Goal: Navigation & Orientation: Find specific page/section

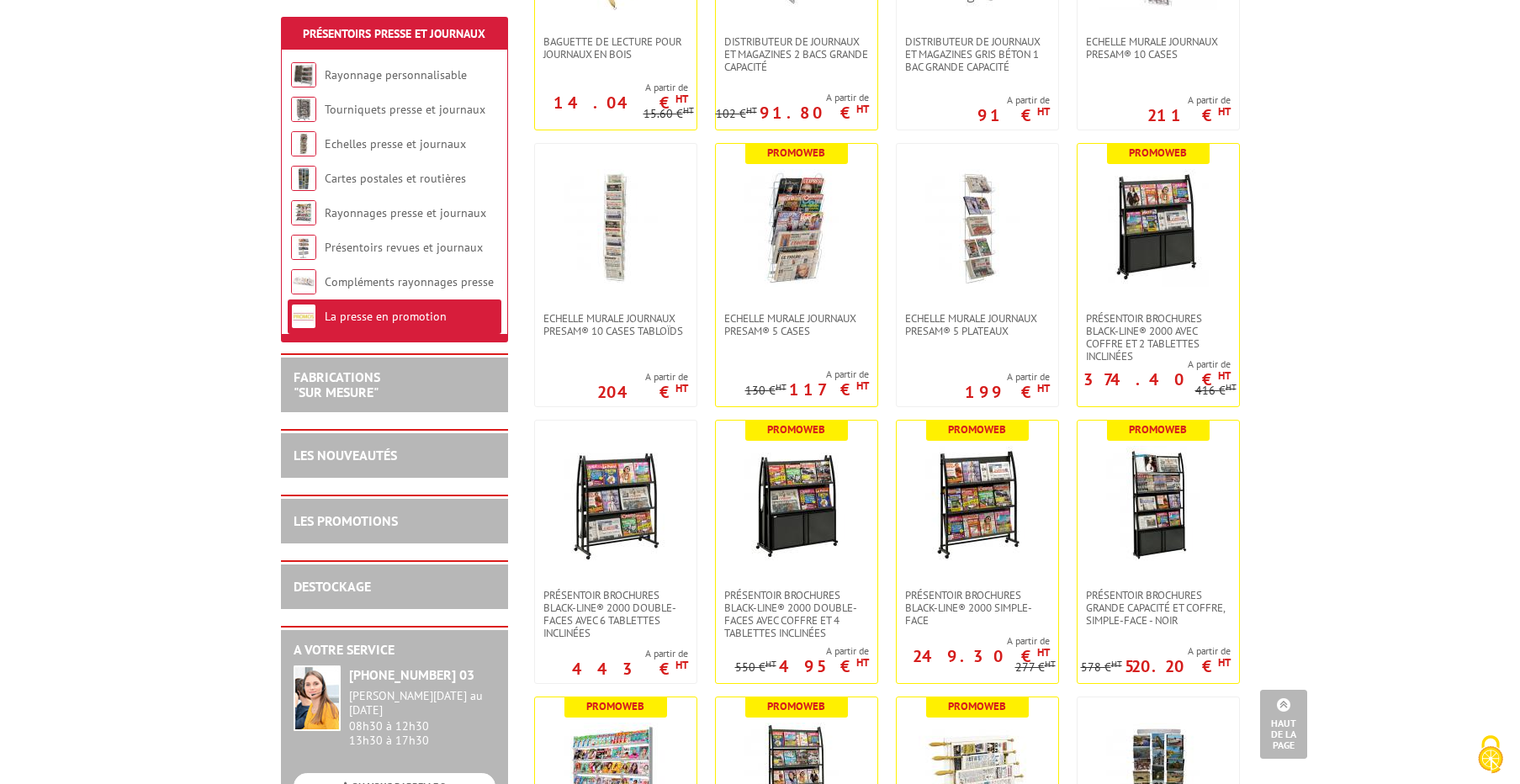
scroll to position [766, 0]
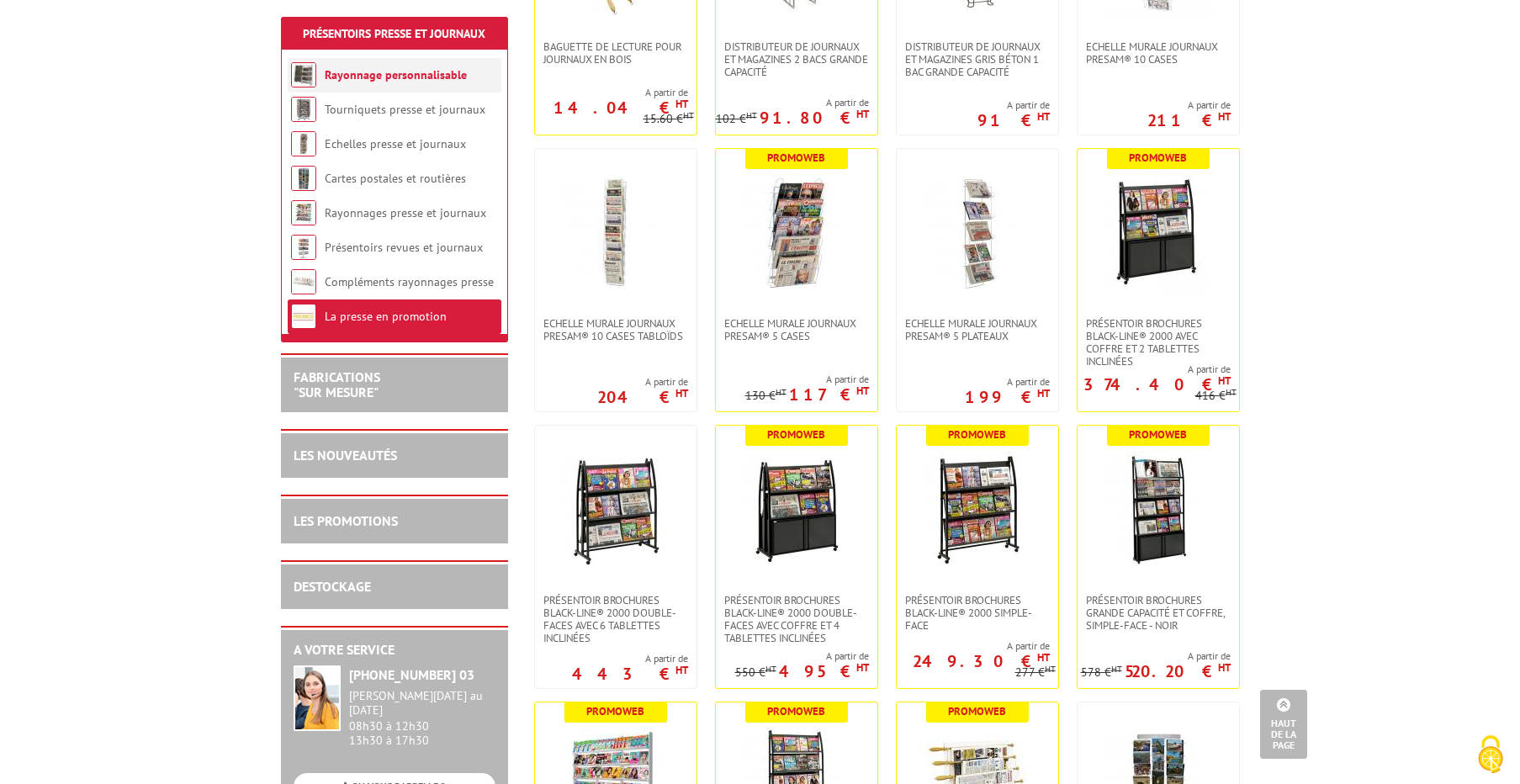
click at [355, 70] on link "Rayonnage personnalisable" at bounding box center [395, 75] width 142 height 15
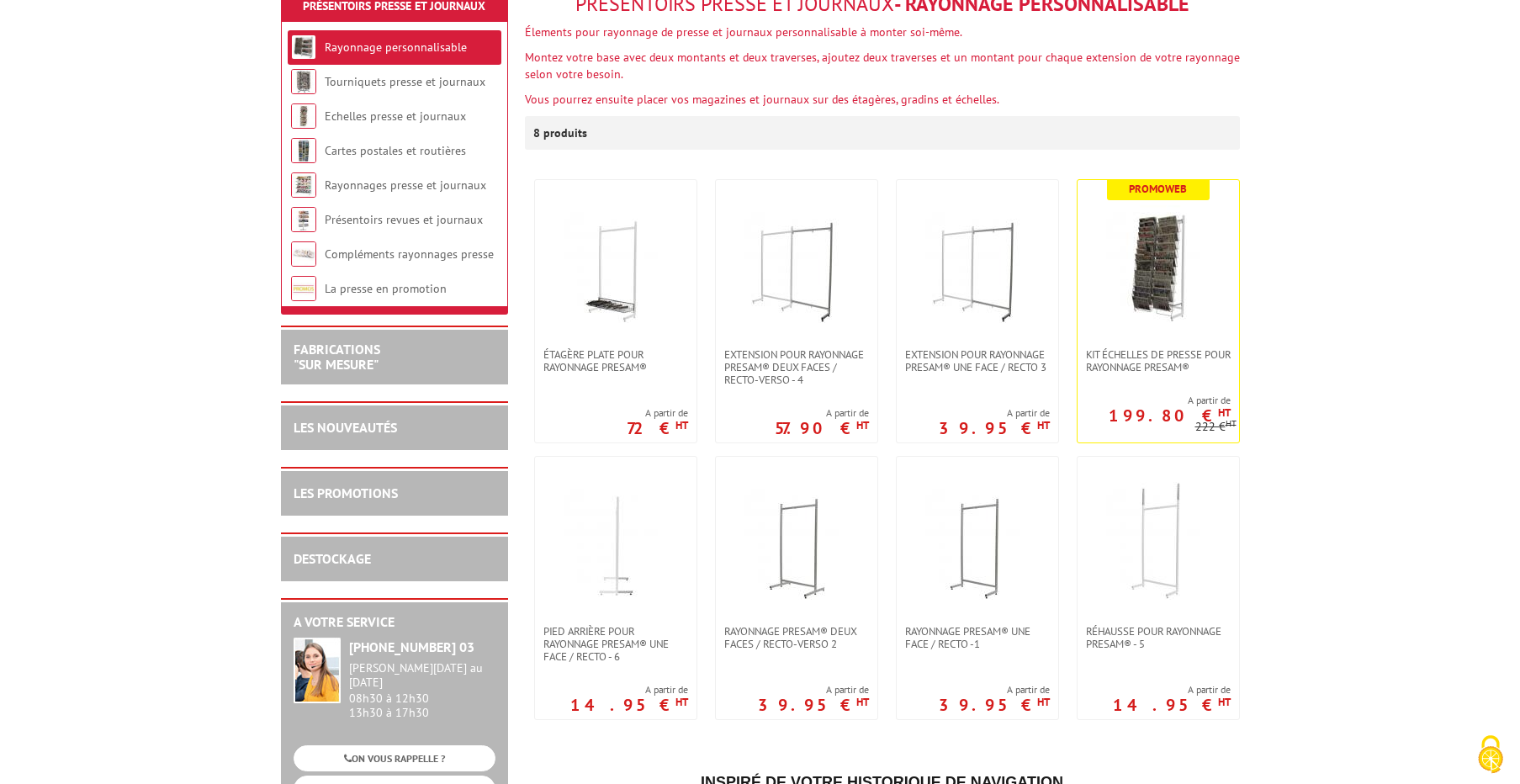
scroll to position [232, 0]
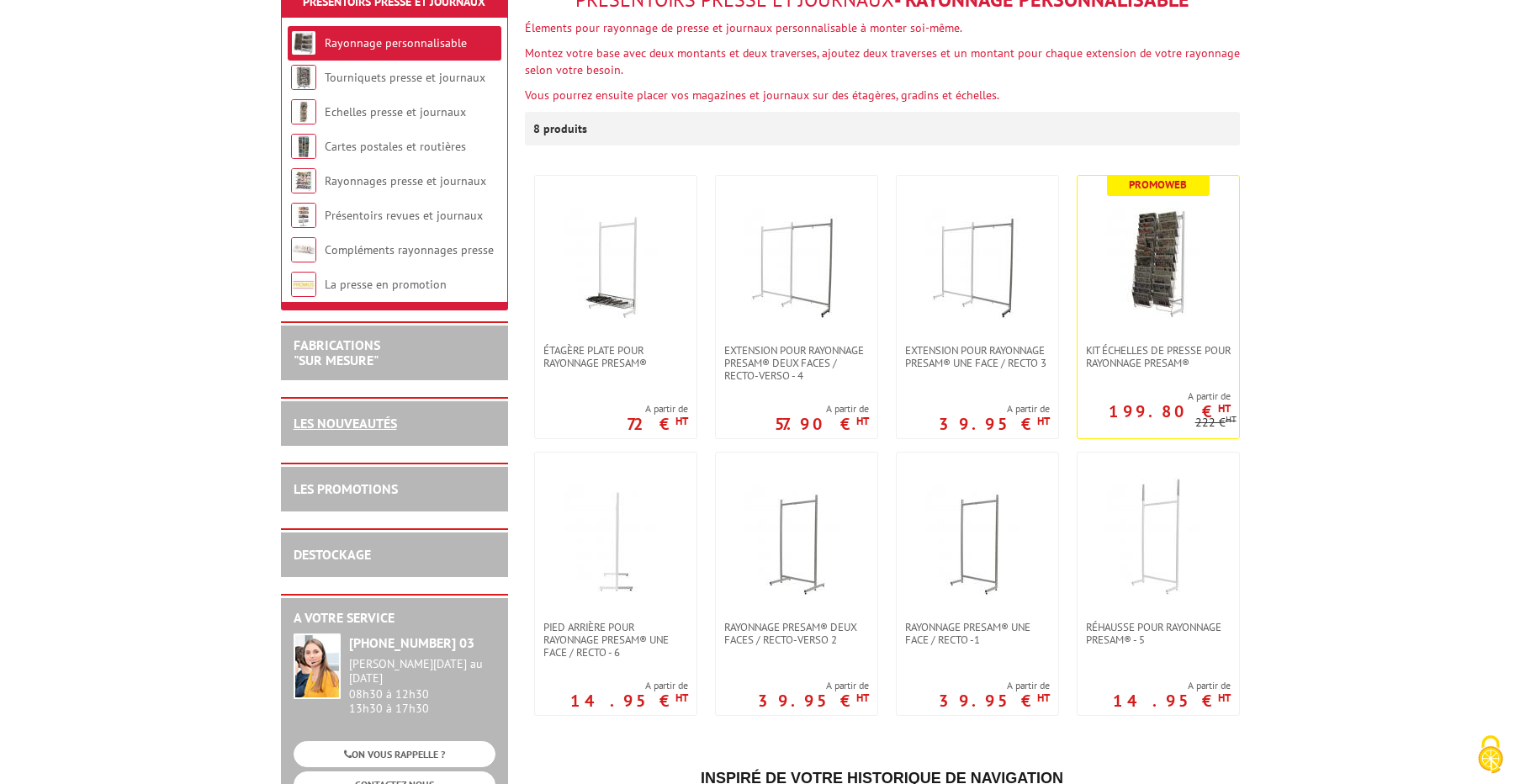
click at [365, 421] on link "LES NOUVEAUTÉS" at bounding box center [345, 423] width 104 height 17
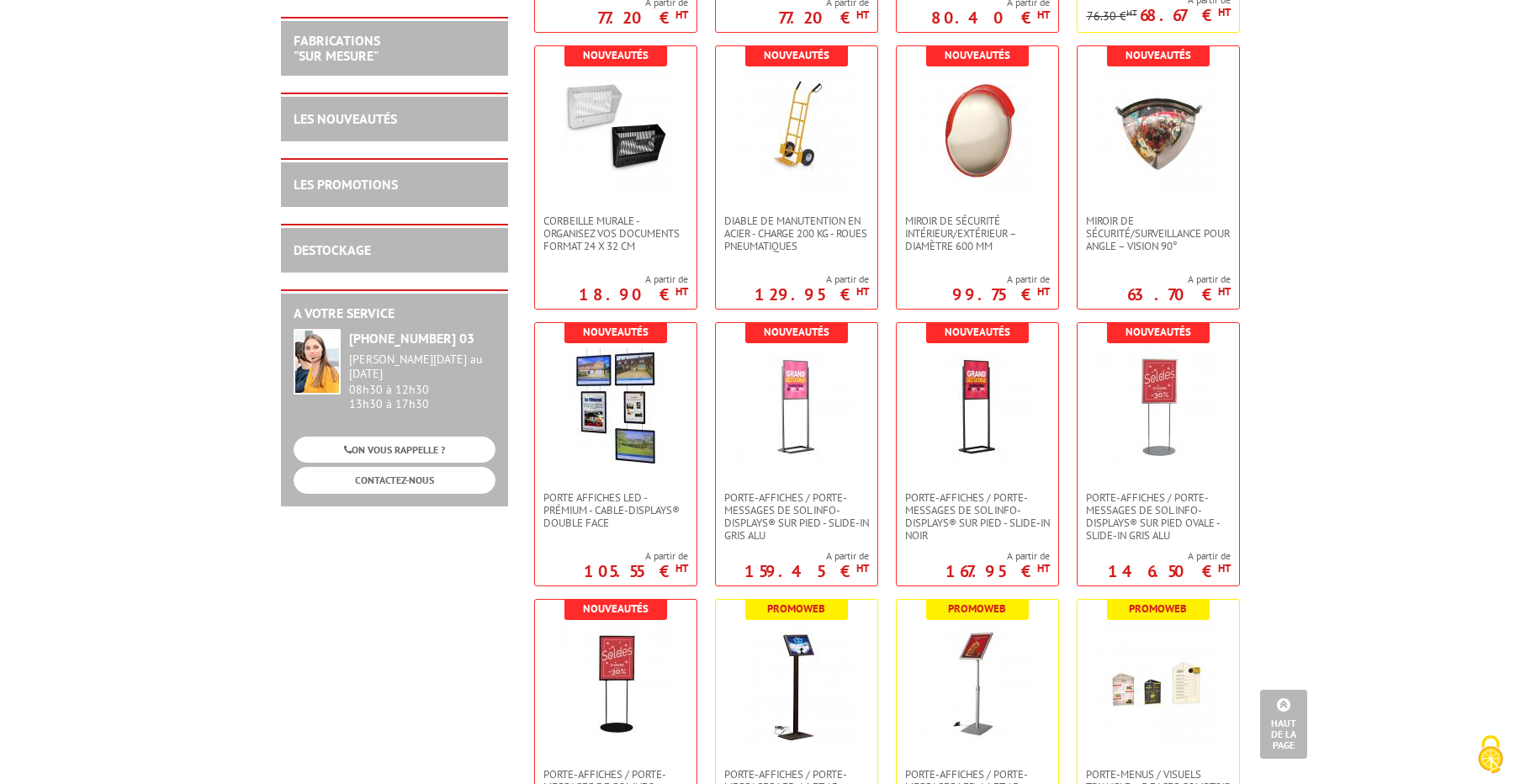
scroll to position [1096, 0]
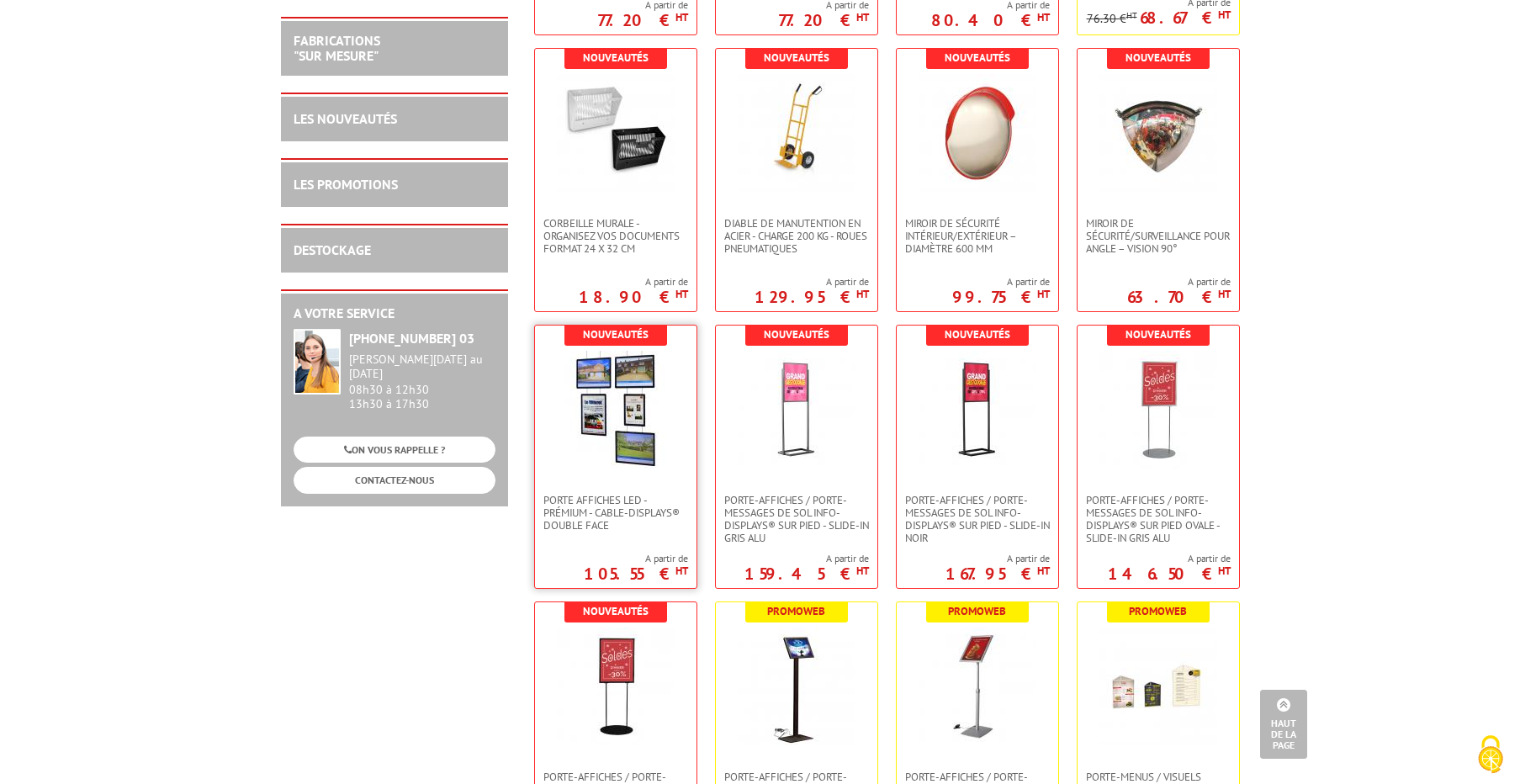
click at [618, 466] on img at bounding box center [616, 410] width 118 height 118
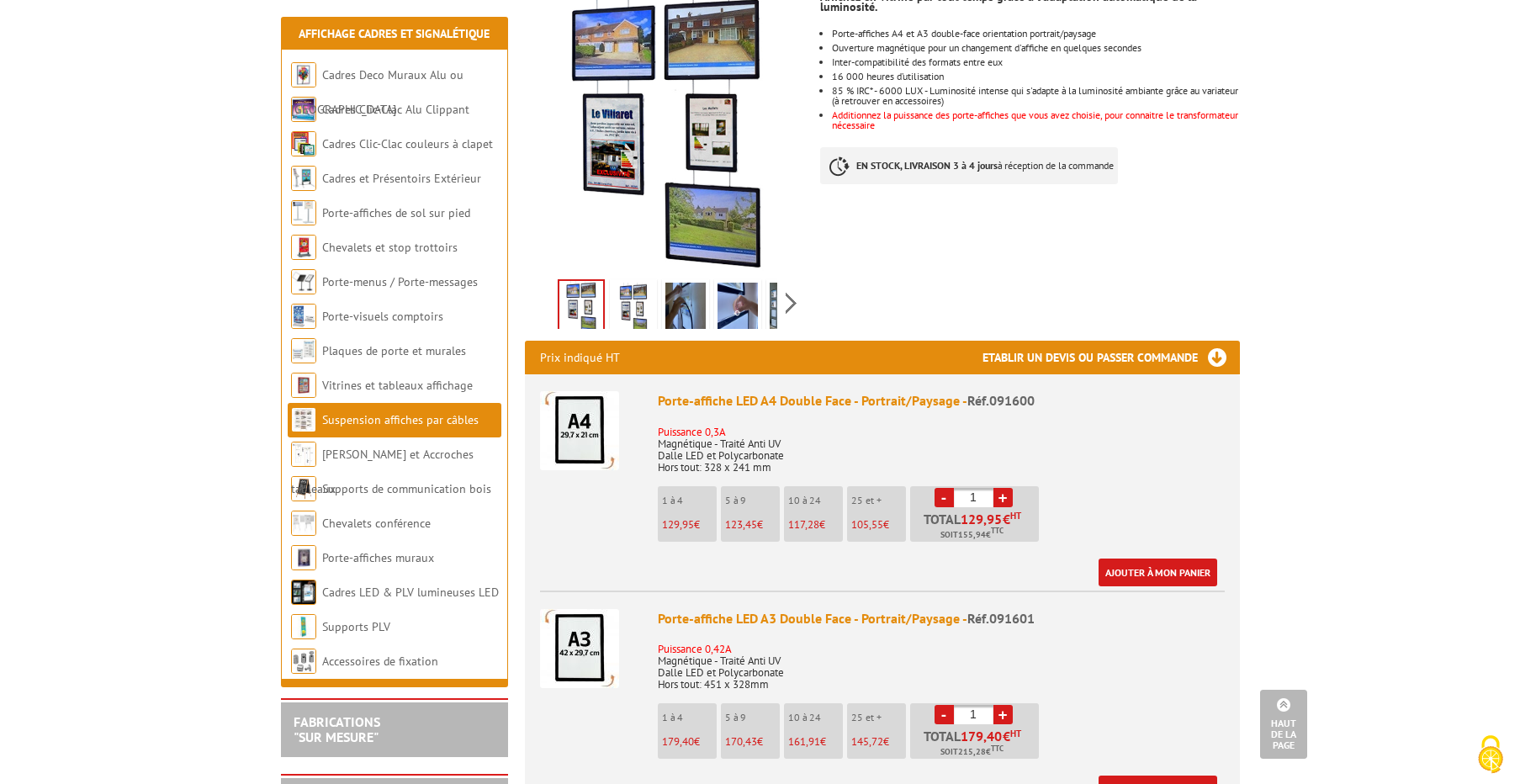
scroll to position [355, 0]
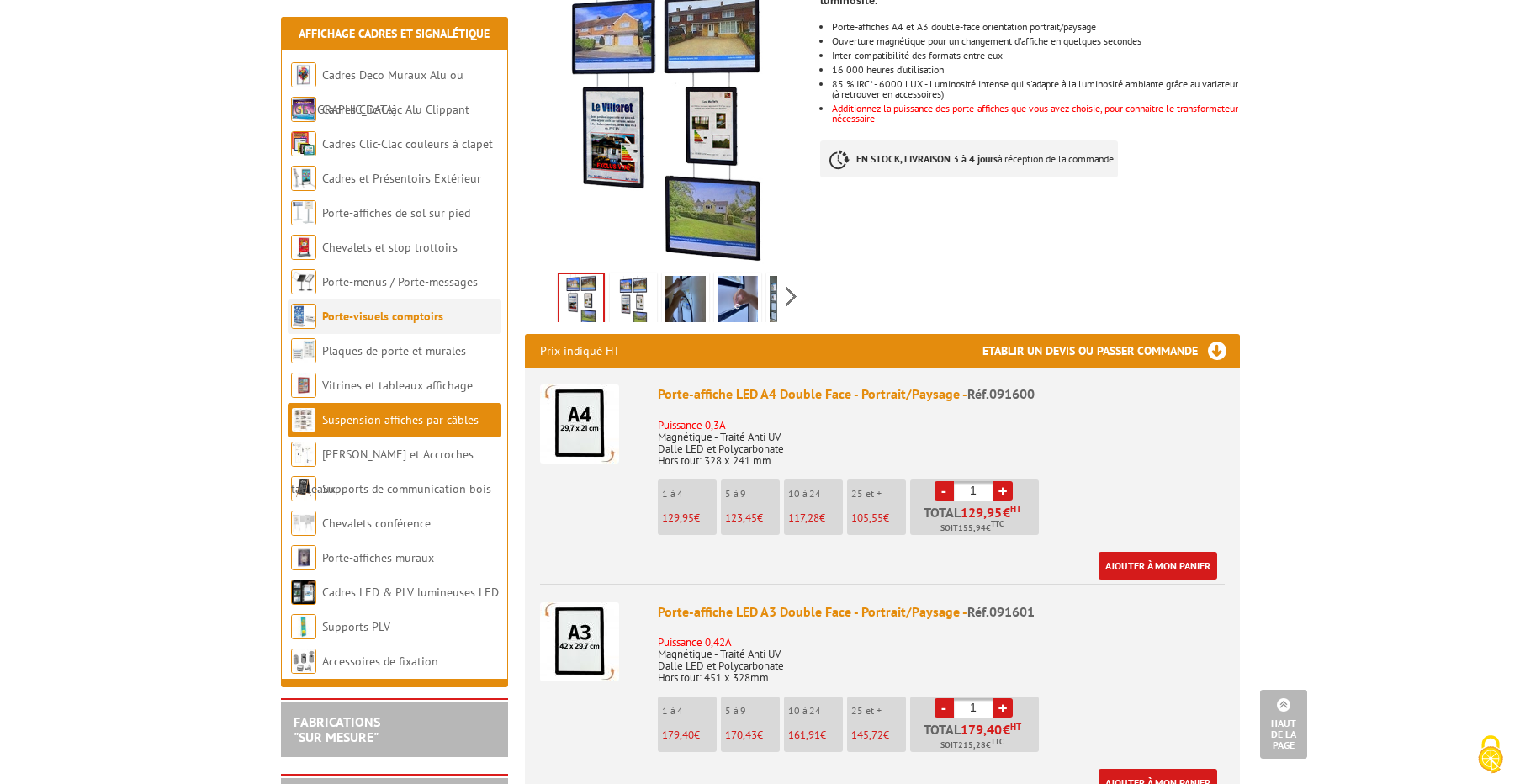
click at [360, 319] on link "Porte-visuels comptoirs" at bounding box center [382, 316] width 121 height 15
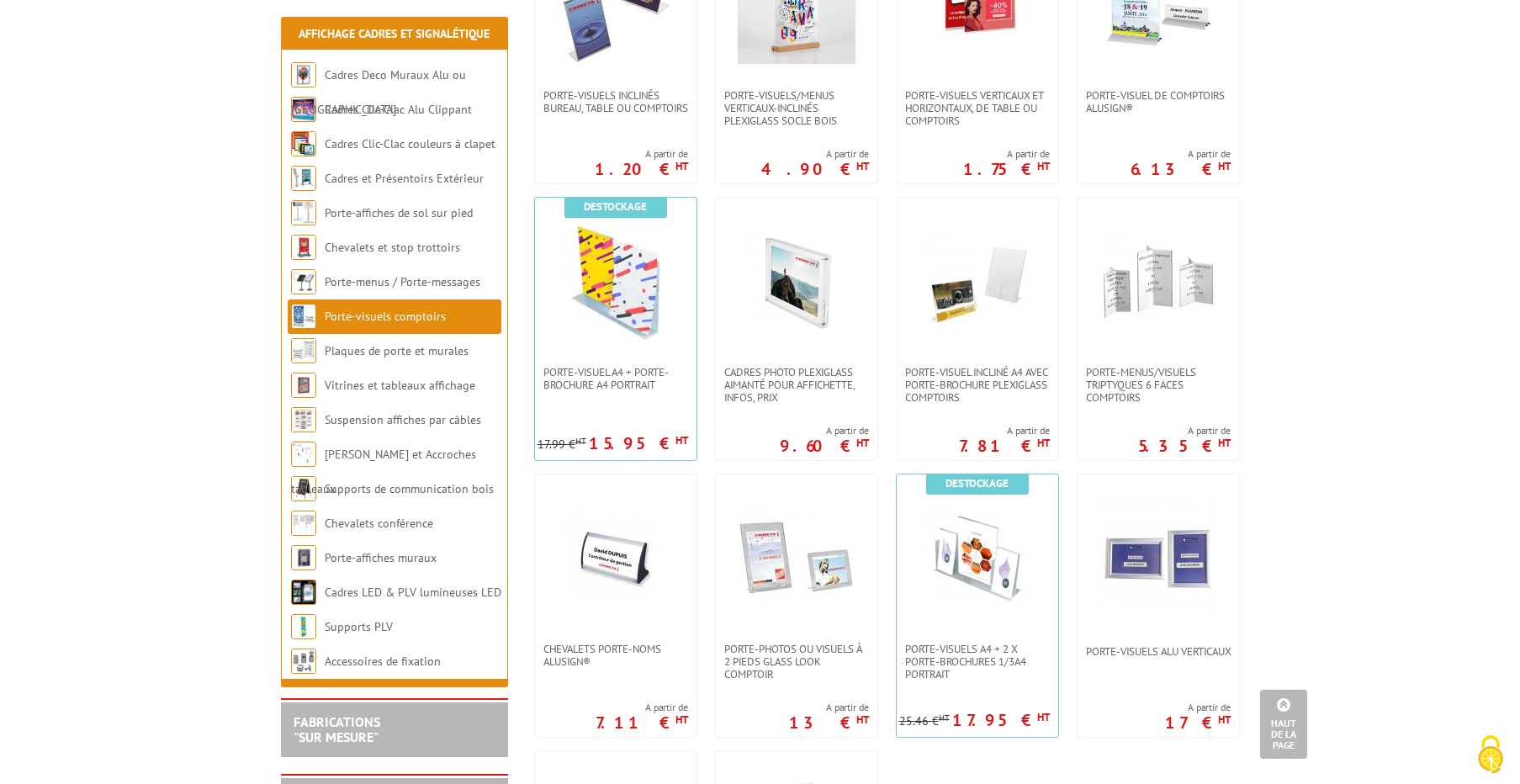
scroll to position [992, 0]
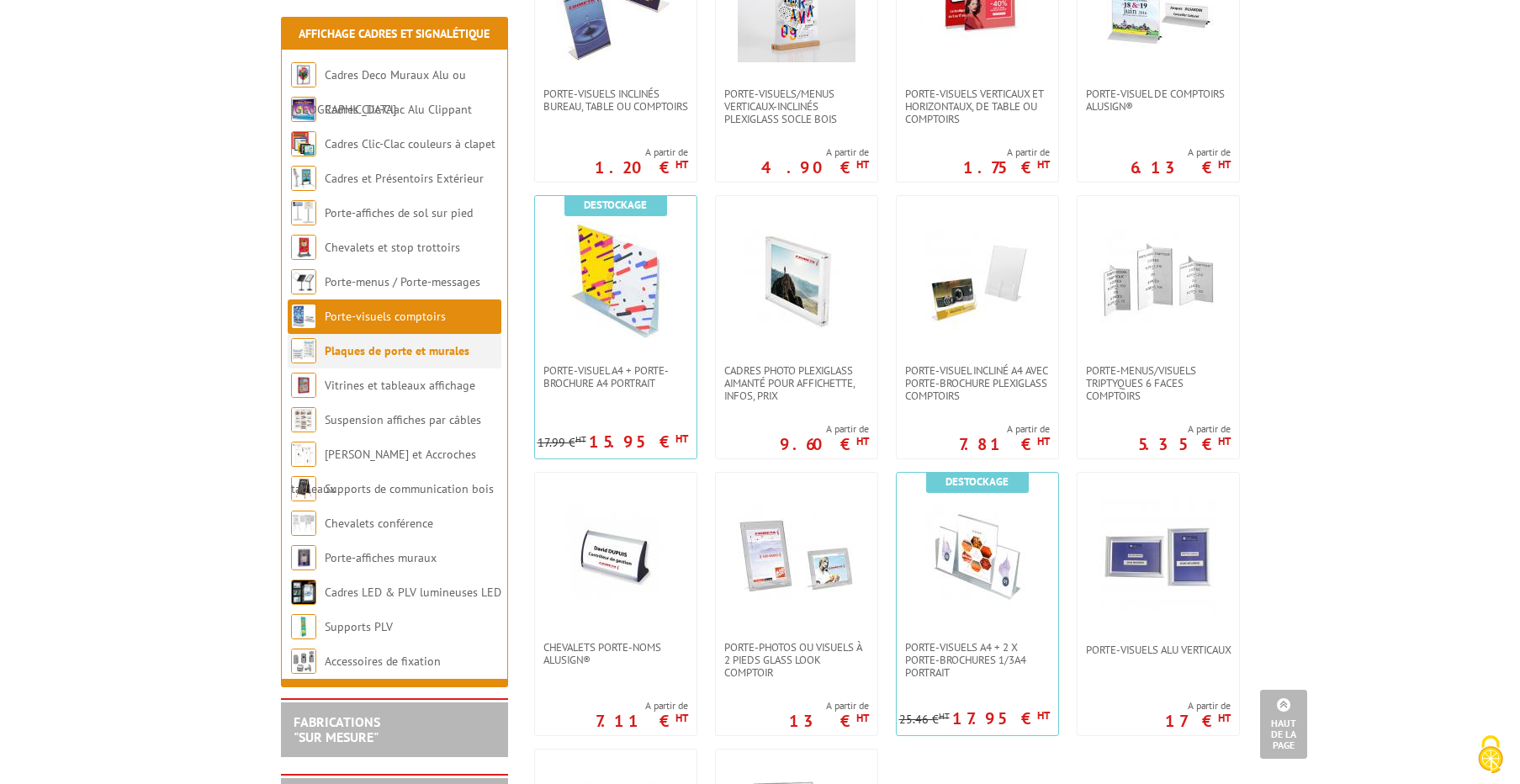
click at [375, 359] on li "Plaques de porte et murales" at bounding box center [395, 351] width 213 height 34
click at [379, 347] on link "Plaques de porte et murales" at bounding box center [397, 351] width 145 height 15
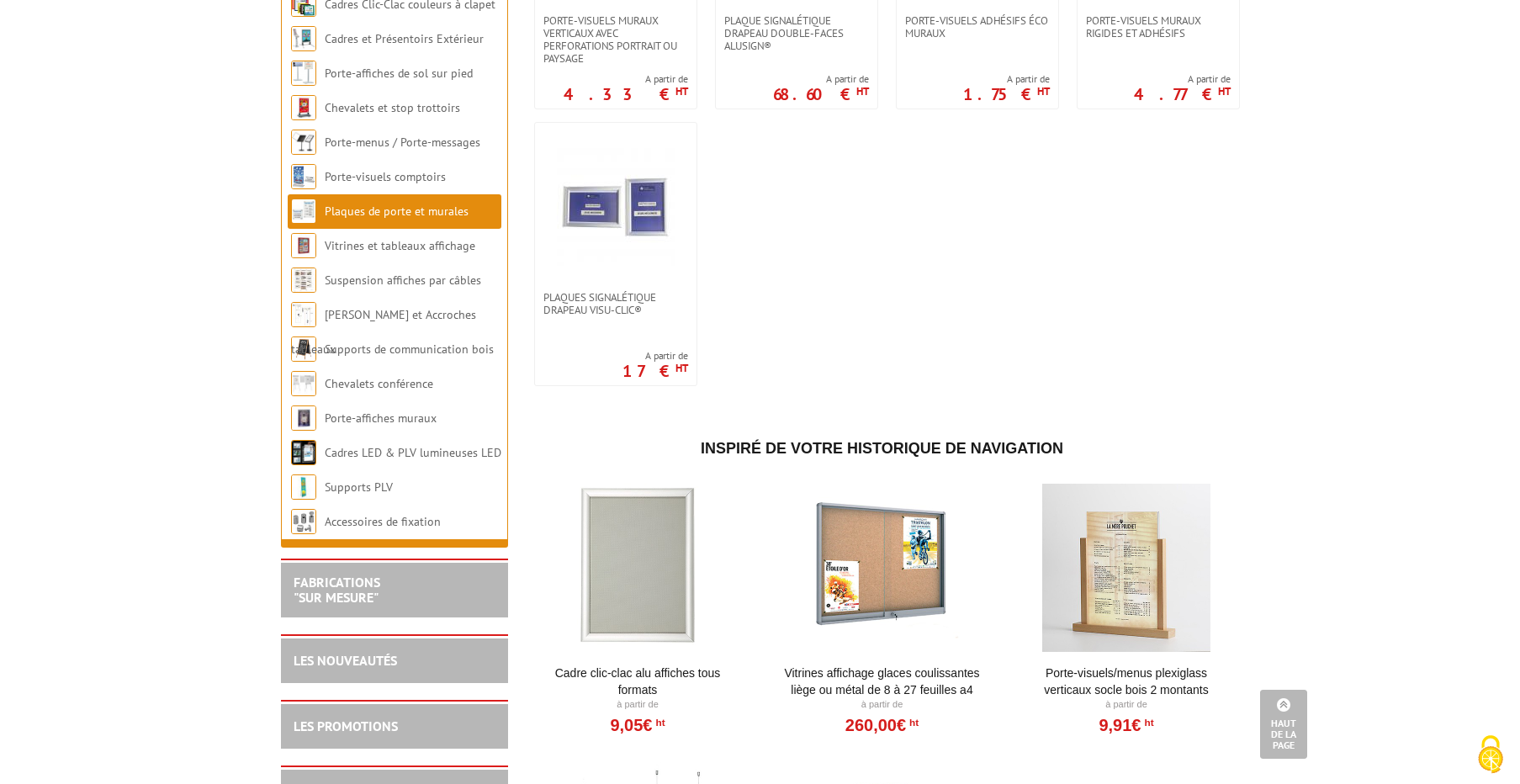
scroll to position [1069, 0]
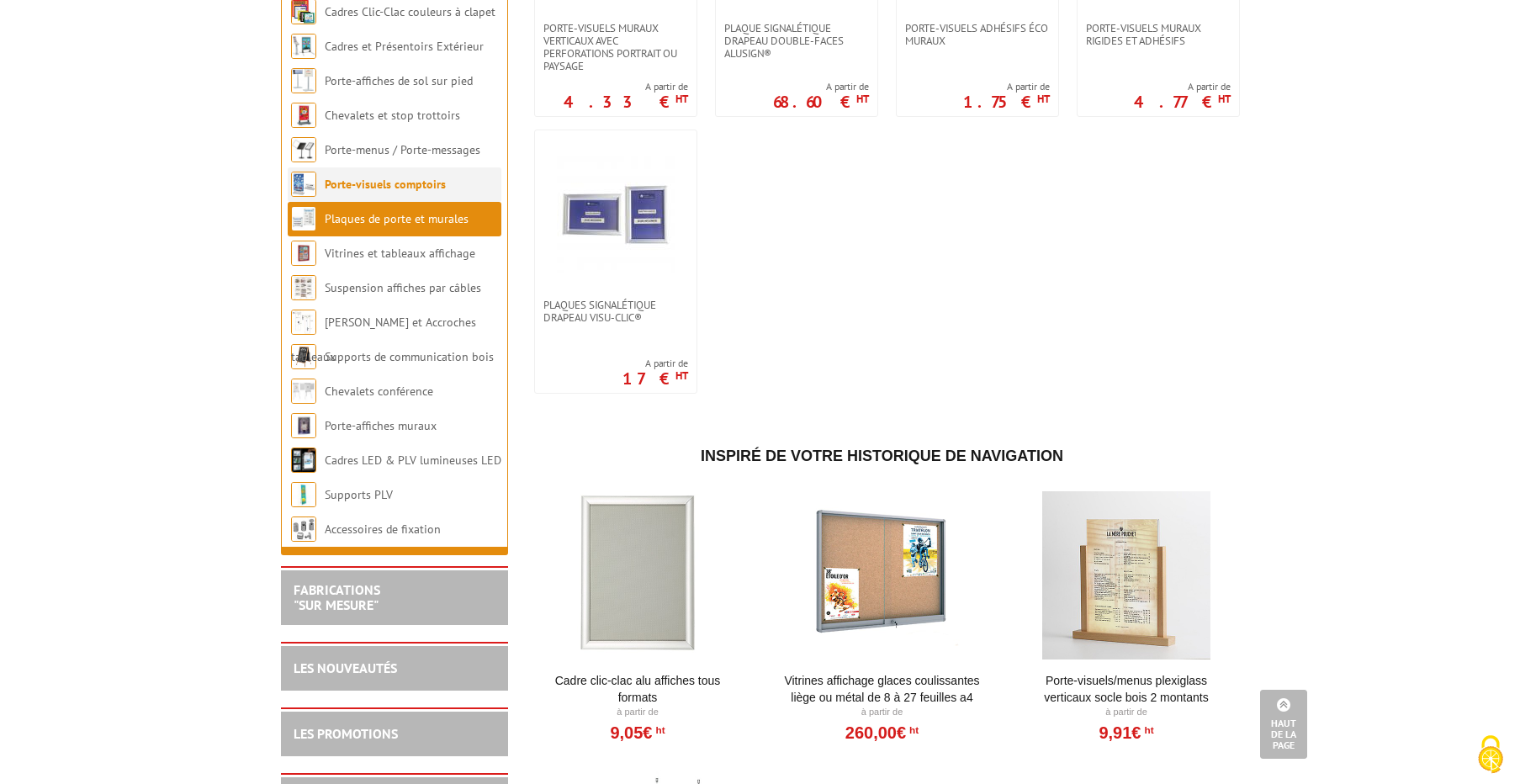
click at [345, 191] on link "Porte-visuels comptoirs" at bounding box center [385, 184] width 121 height 15
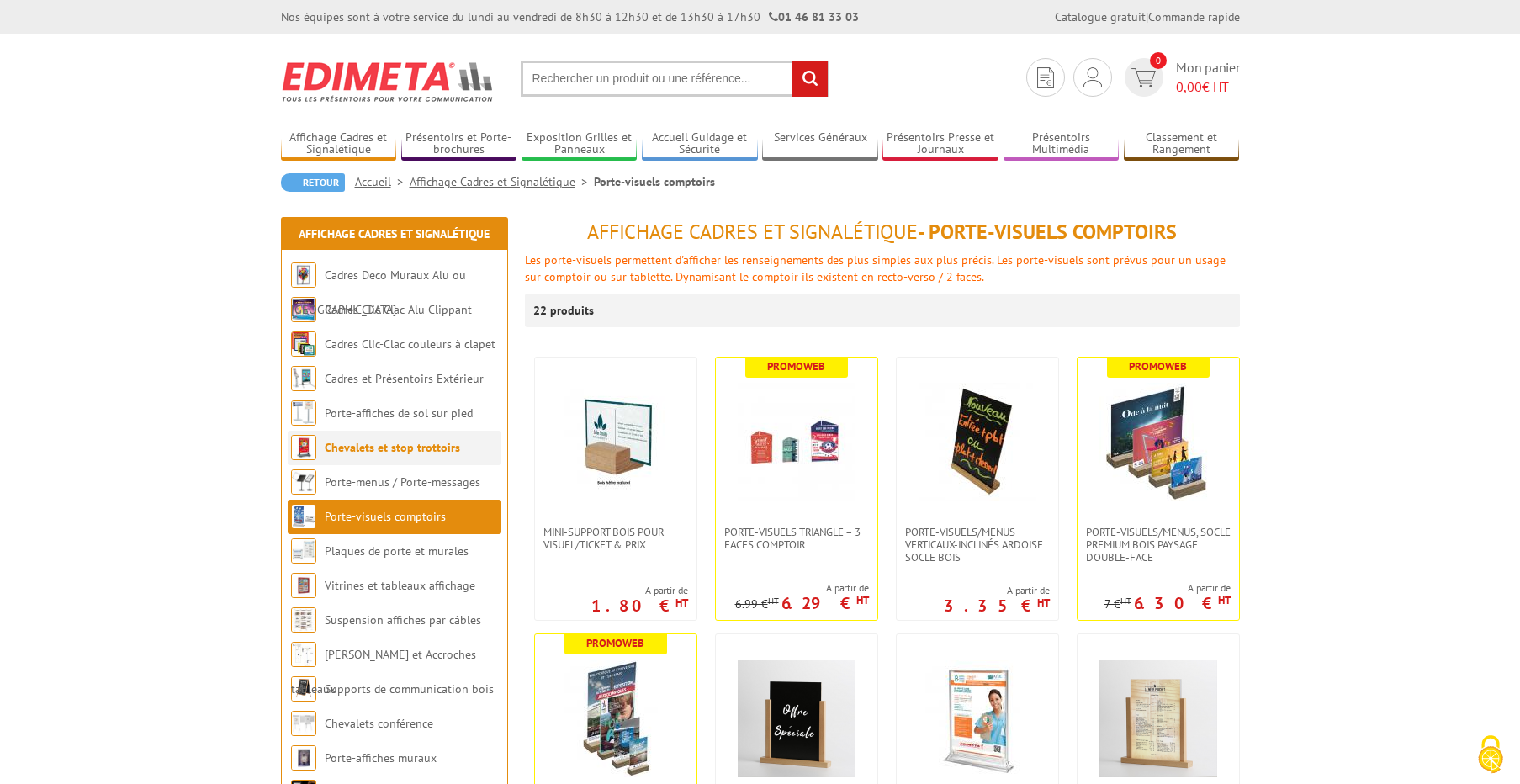
click at [384, 451] on link "Chevalets et stop trottoirs" at bounding box center [393, 448] width 135 height 15
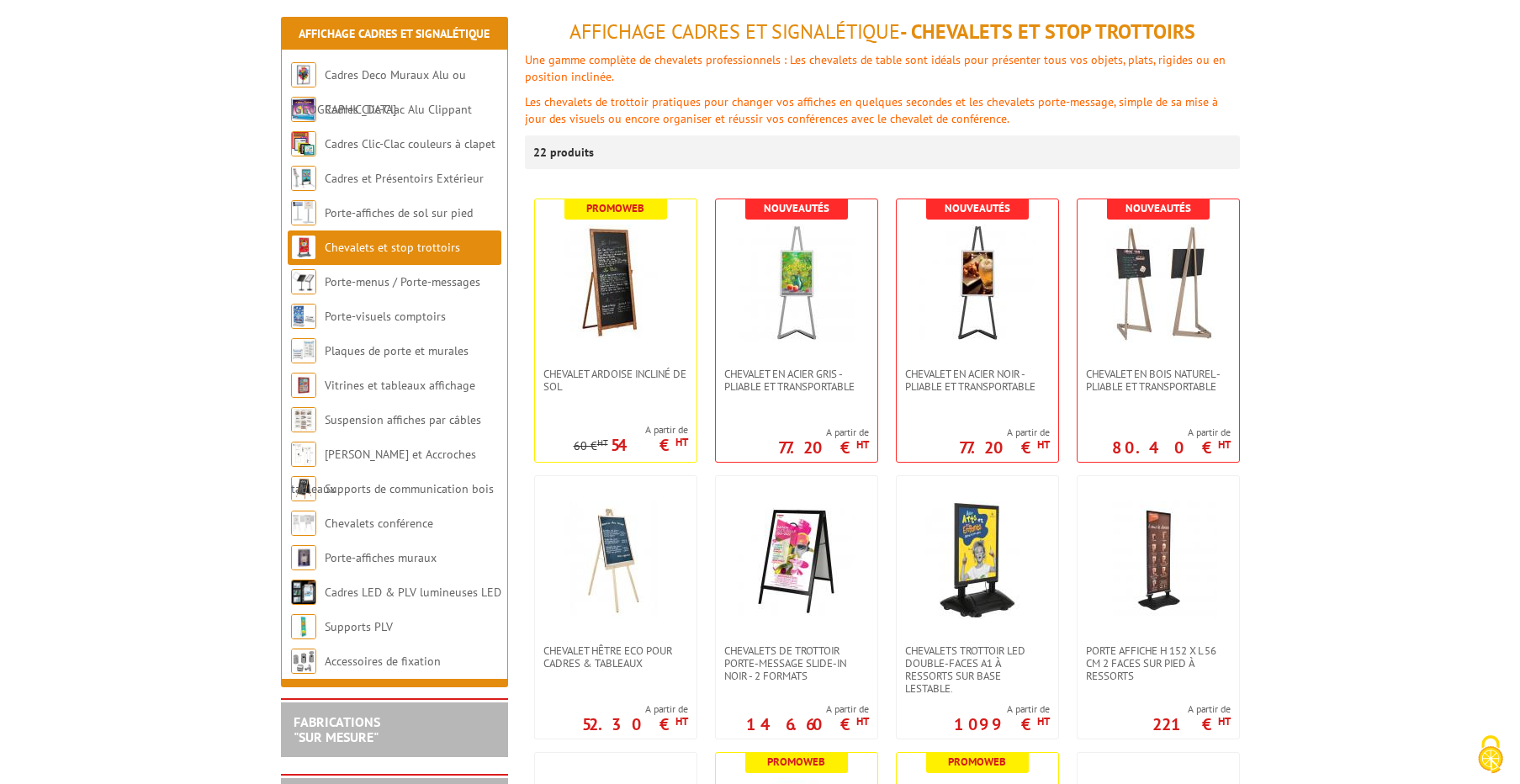
scroll to position [205, 0]
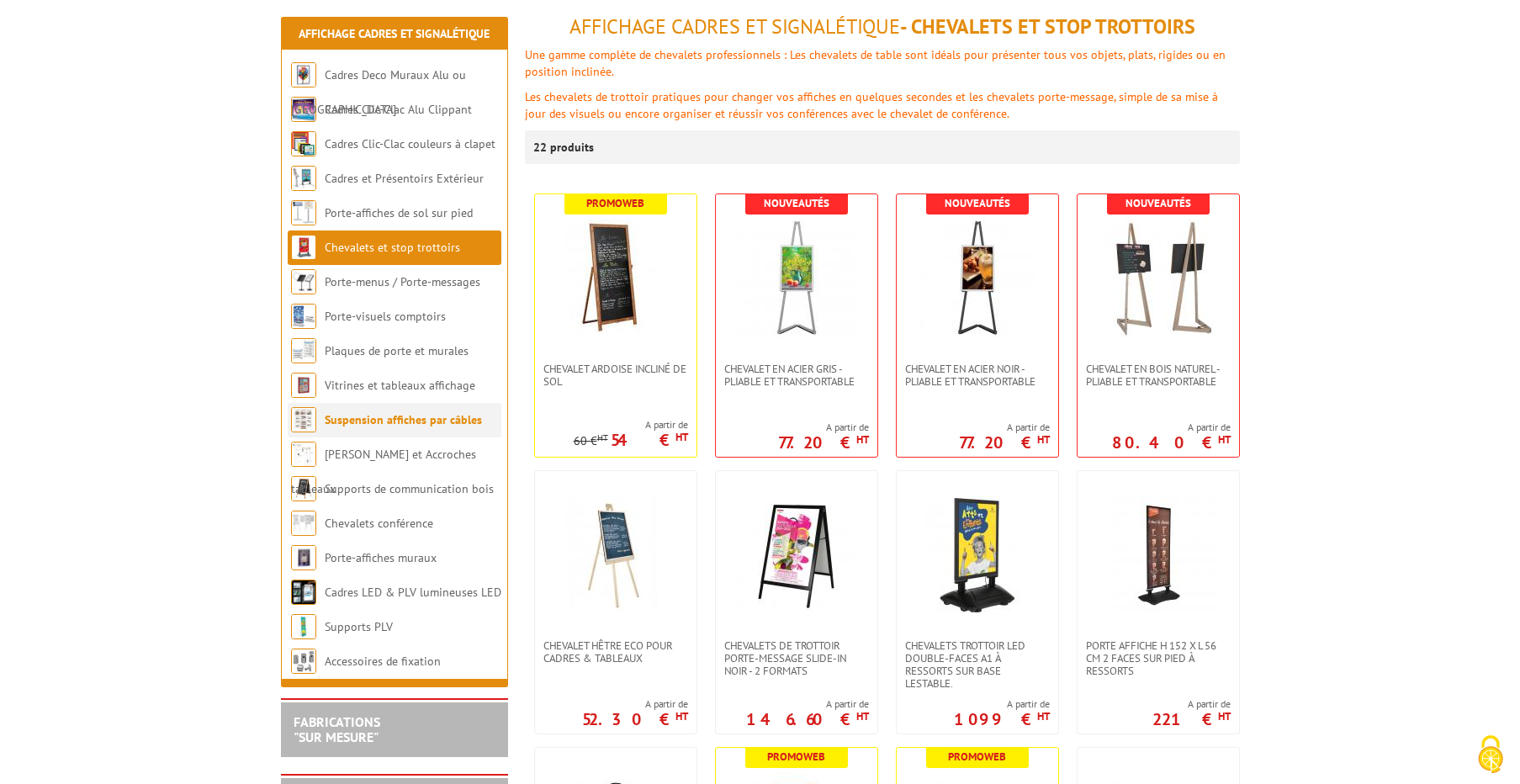
click at [362, 423] on link "Suspension affiches par câbles" at bounding box center [403, 420] width 157 height 15
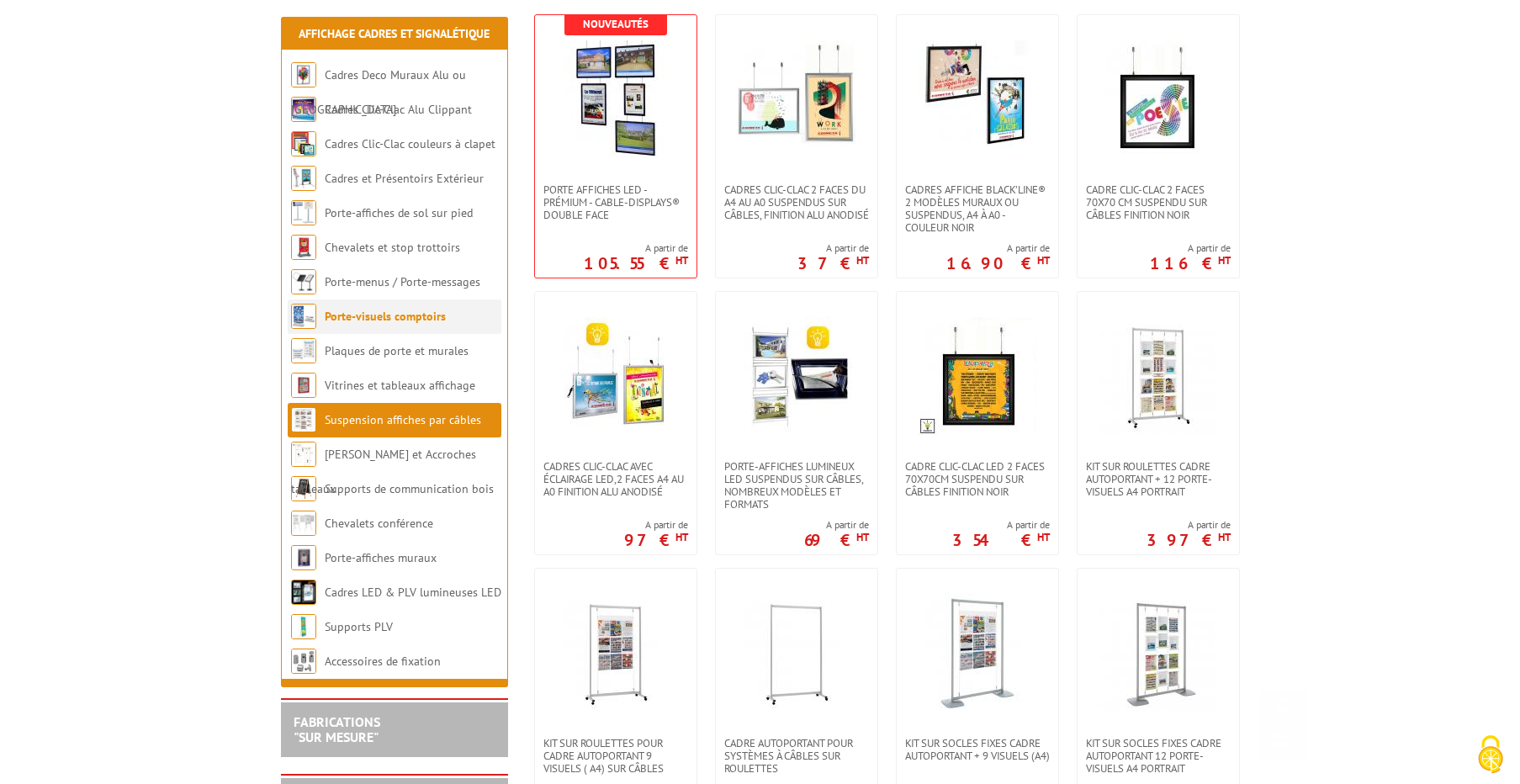
scroll to position [343, 0]
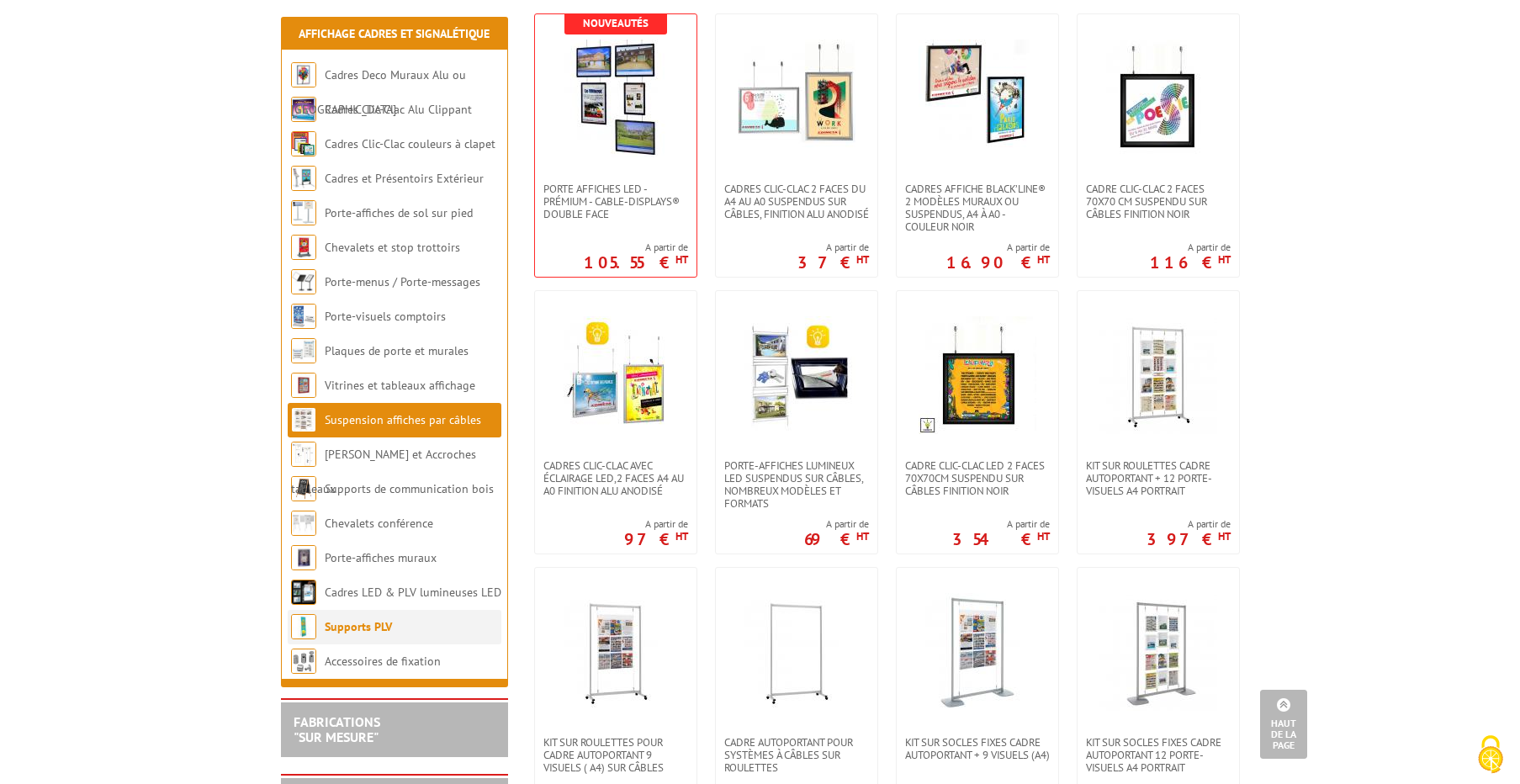
click at [360, 622] on link "Supports PLV" at bounding box center [358, 627] width 68 height 15
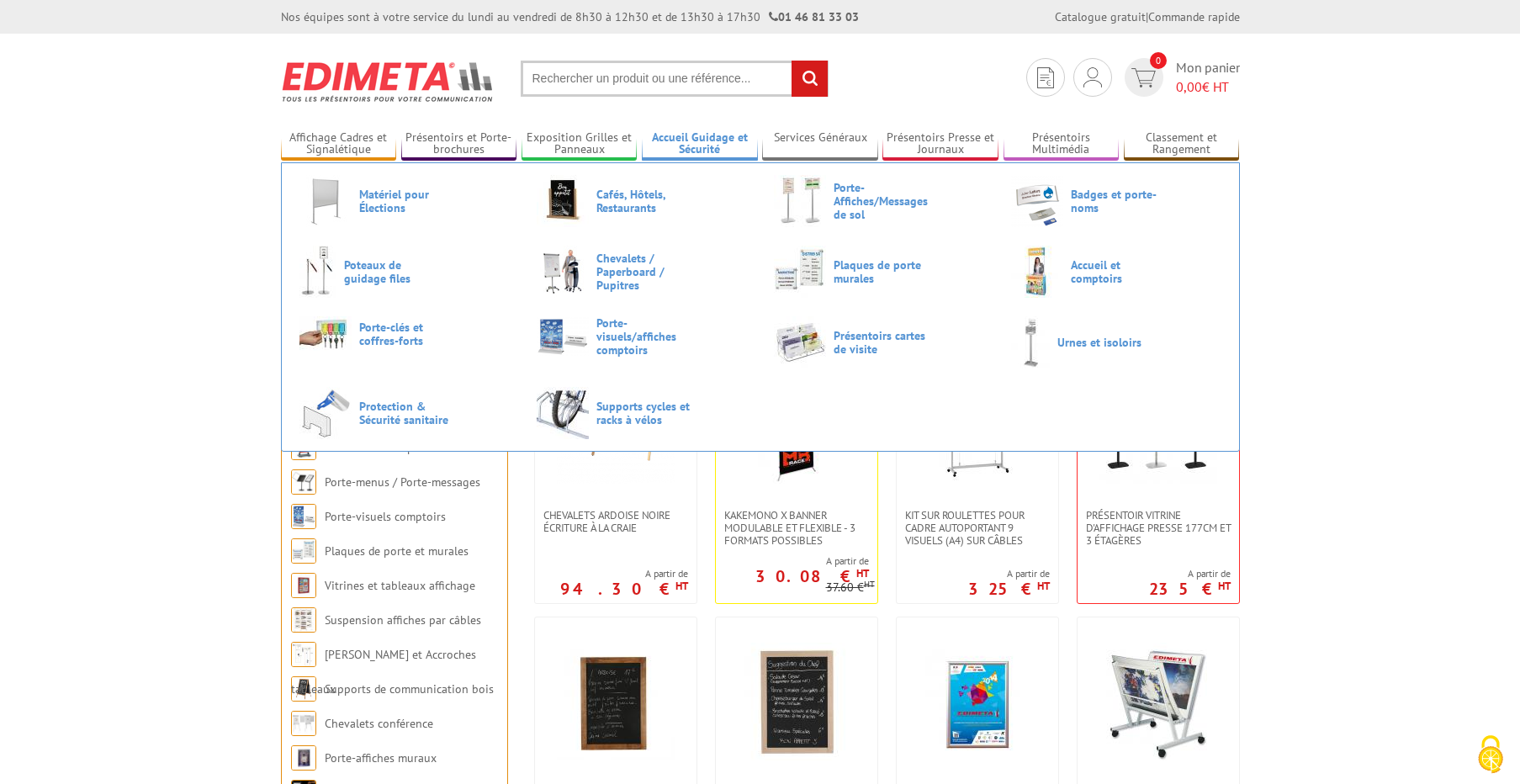
scroll to position [4, 0]
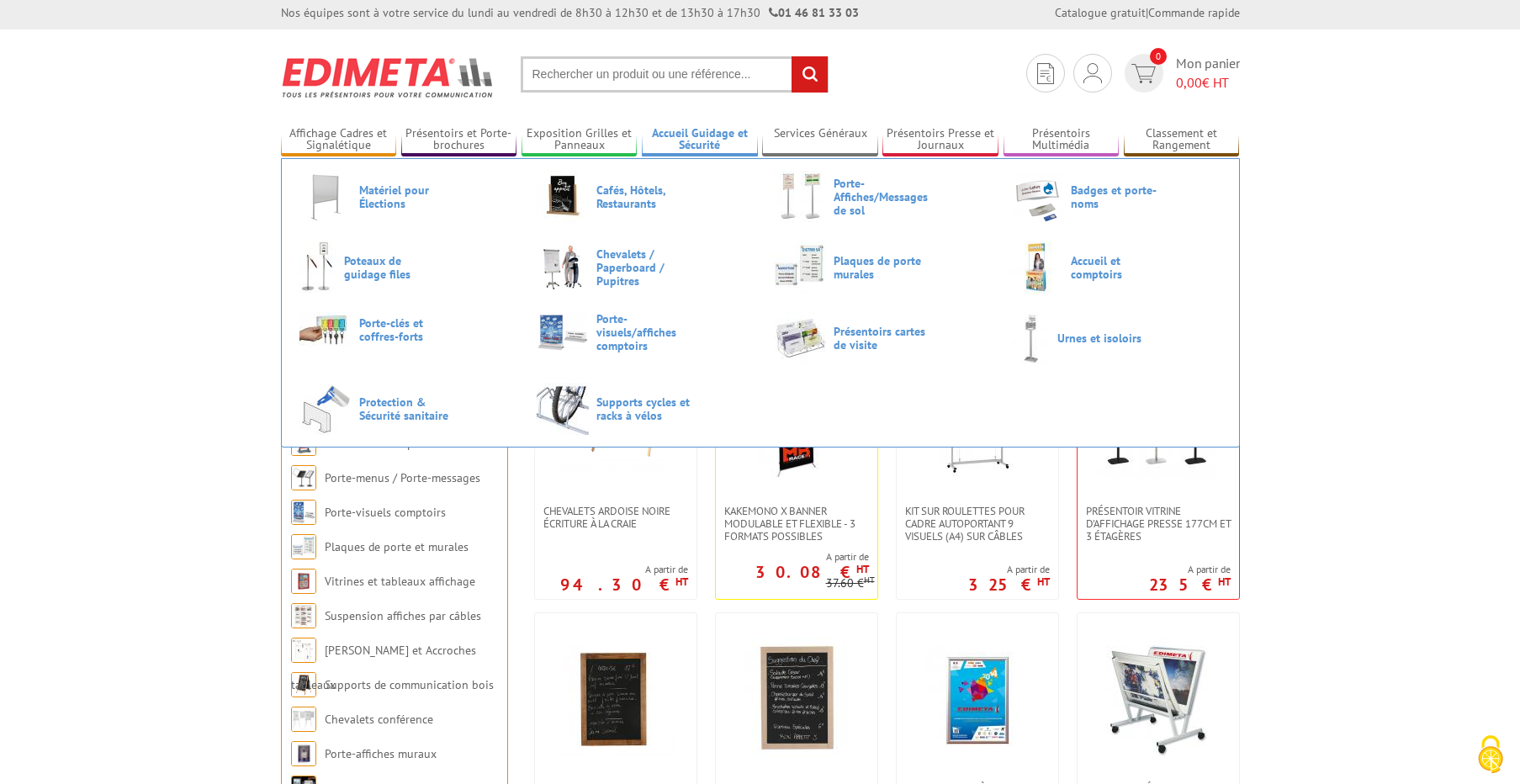
click at [694, 148] on link "Accueil Guidage et Sécurité" at bounding box center [700, 139] width 116 height 28
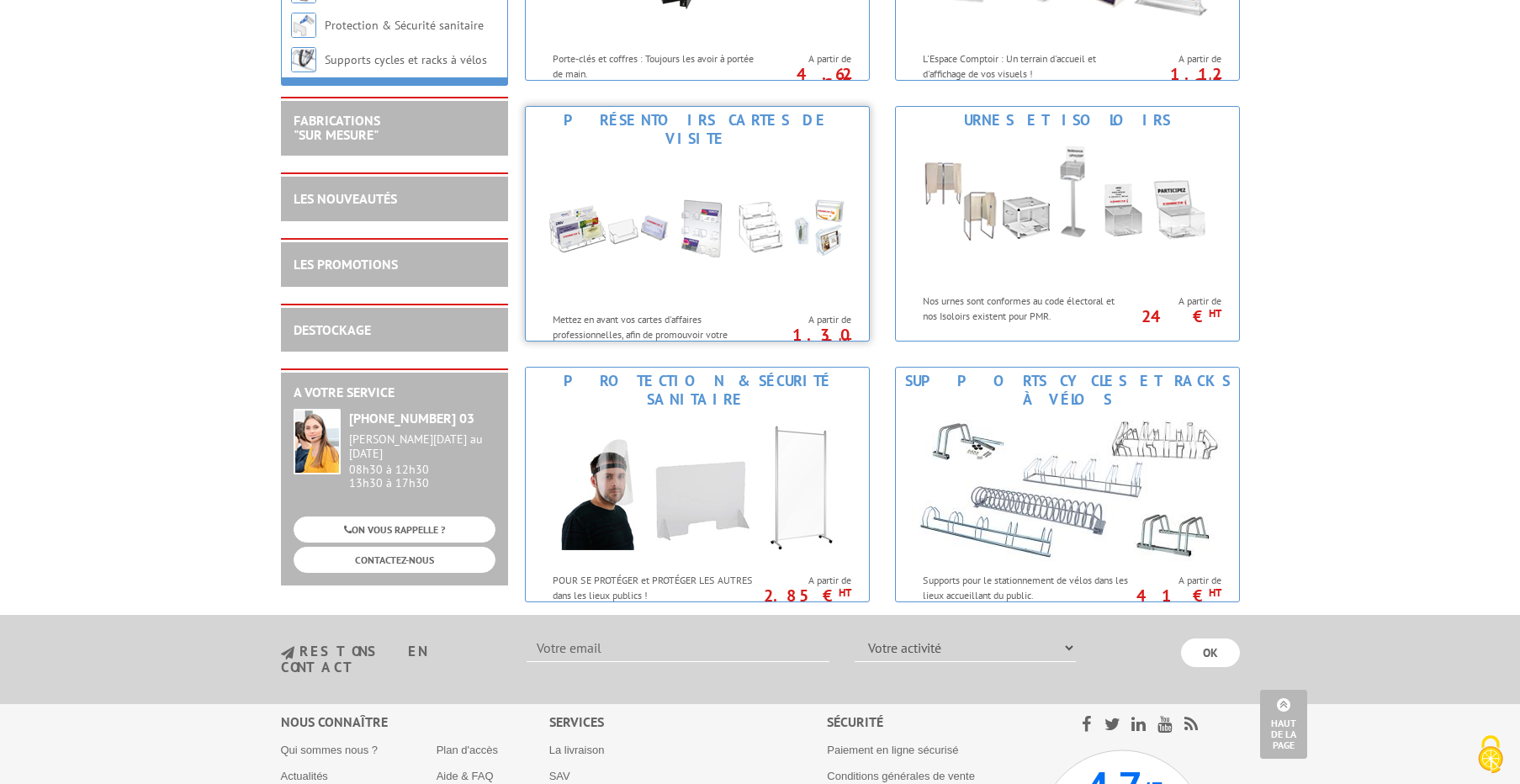
scroll to position [1482, 0]
